Goal: Task Accomplishment & Management: Manage account settings

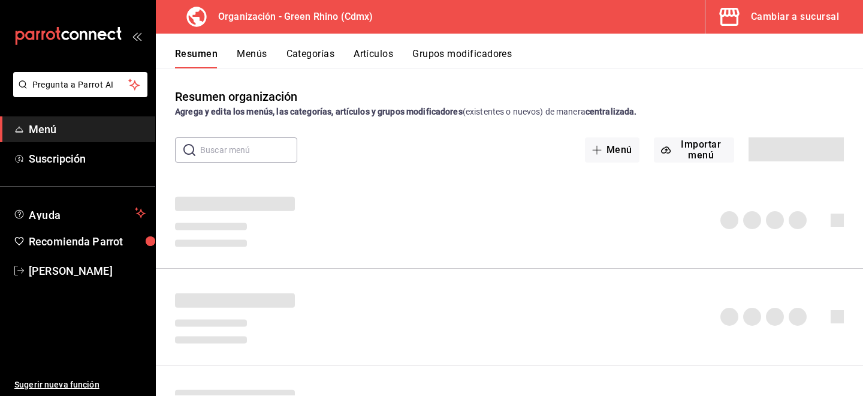
click at [766, 23] on div "Cambiar a sucursal" at bounding box center [795, 16] width 88 height 17
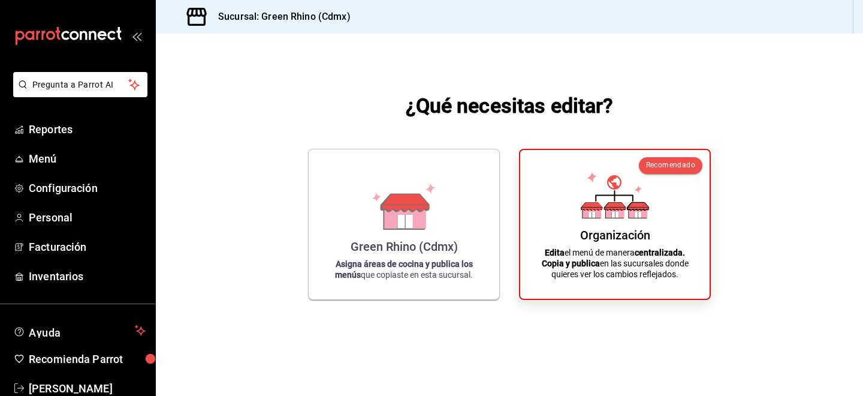
drag, startPoint x: 179, startPoint y: 319, endPoint x: 305, endPoint y: -61, distance: 399.9
click at [305, 0] on html "Pregunta a Parrot AI Reportes Menú Configuración Personal Facturación Inventari…" at bounding box center [431, 198] width 863 height 396
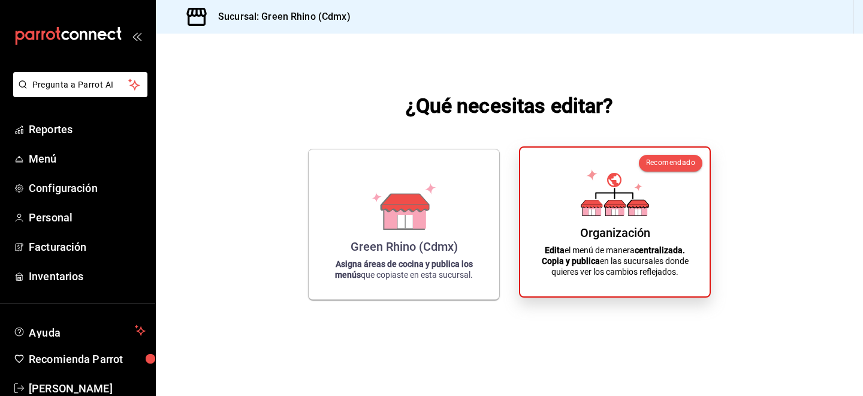
click at [608, 255] on p "Edita el menú de manera centralizada. Copia y publica en las sucursales donde q…" at bounding box center [615, 261] width 161 height 32
